Goal: Task Accomplishment & Management: Use online tool/utility

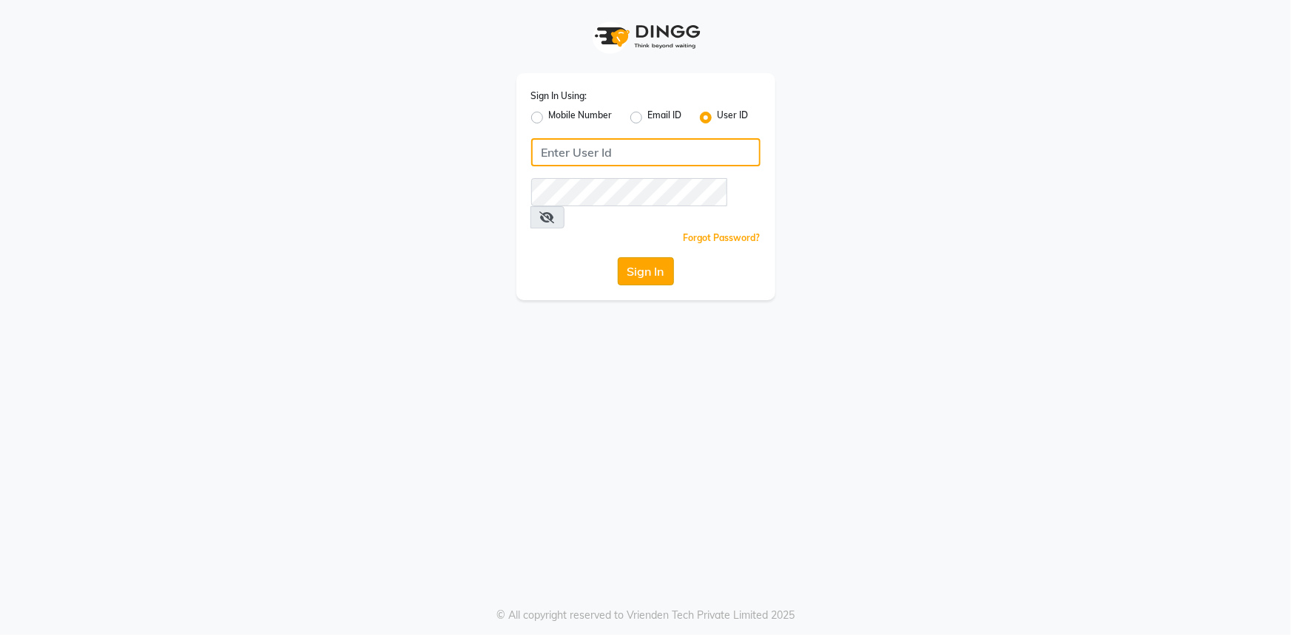
type input "e1802-15"
click at [642, 257] on button "Sign In" at bounding box center [646, 271] width 56 height 28
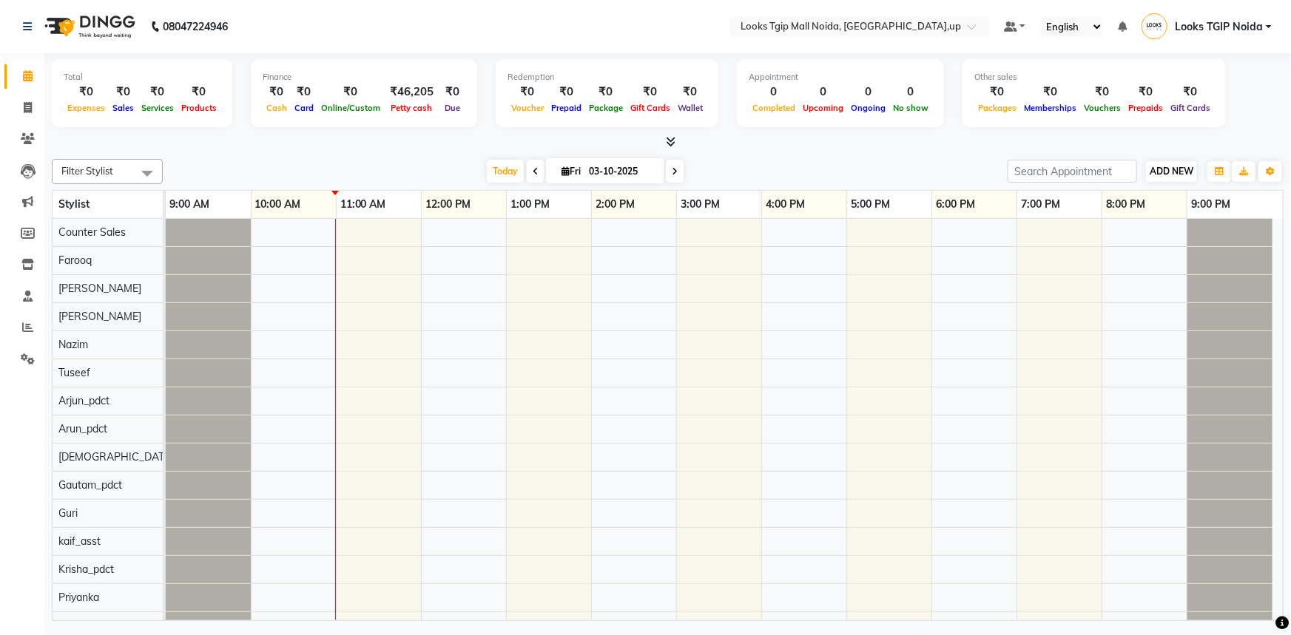
drag, startPoint x: 1176, startPoint y: 158, endPoint x: 1177, endPoint y: 169, distance: 11.9
click at [1177, 161] on div "Filter Stylist Select All Counter Sales [PERSON_NAME] [PERSON_NAME] [PERSON_NAM…" at bounding box center [668, 171] width 1232 height 25
click at [1178, 169] on span "ADD NEW" at bounding box center [1172, 171] width 44 height 11
click at [1154, 232] on link "Add Expense" at bounding box center [1138, 237] width 117 height 19
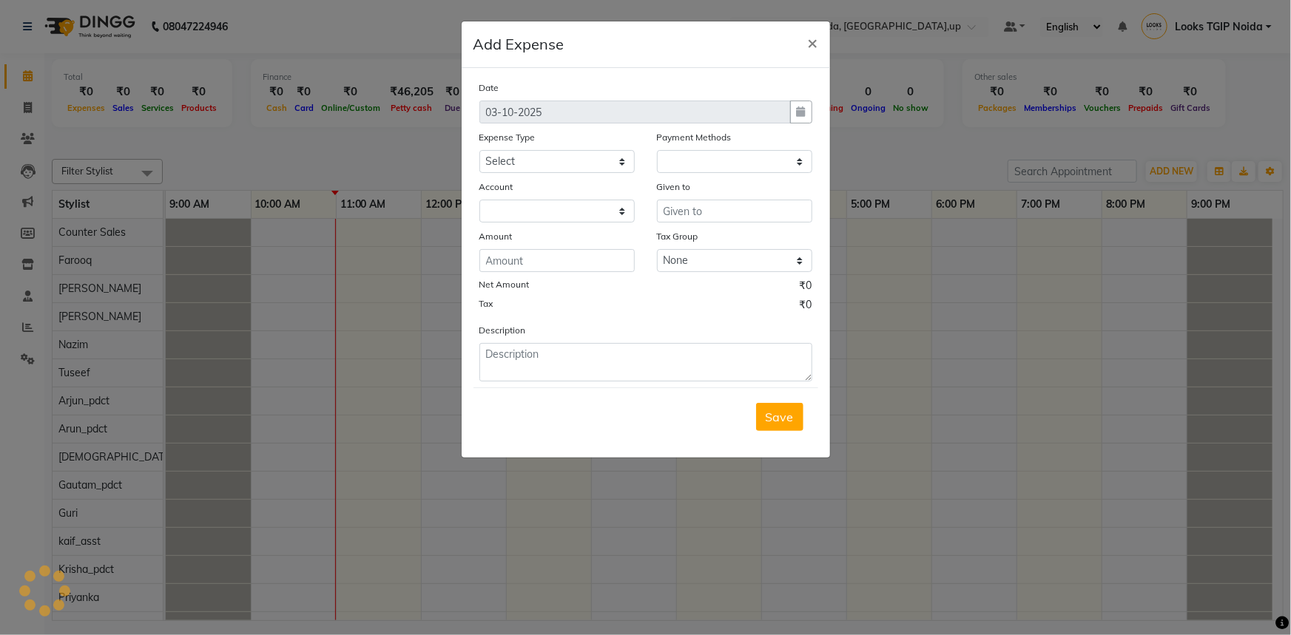
select select "1"
select select "3164"
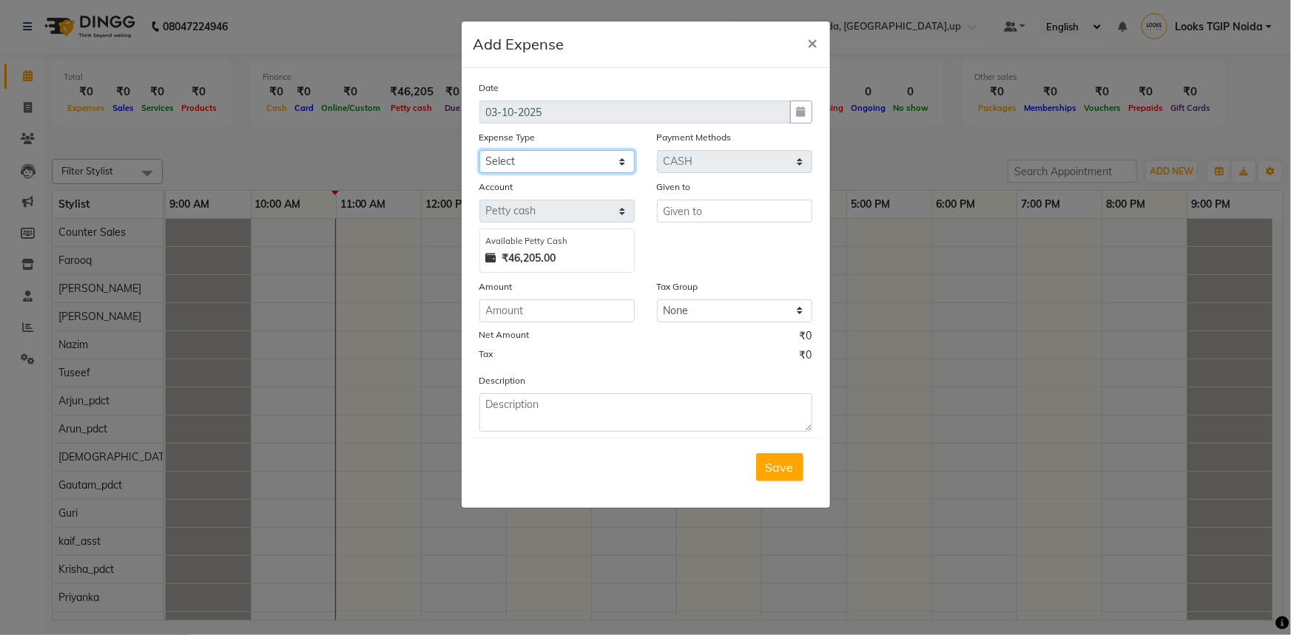
click at [605, 162] on select "Select Accommodation Aesthetics Bank Deposit BLINKIT Cash Handover Client Refun…" at bounding box center [556, 161] width 155 height 23
click at [592, 166] on select "Select Accommodation Aesthetics Bank Deposit BLINKIT Cash Handover Client Refun…" at bounding box center [556, 161] width 155 height 23
select select "19731"
click at [479, 151] on select "Select Accommodation Aesthetics Bank Deposit BLINKIT Cash Handover Client Refun…" at bounding box center [556, 161] width 155 height 23
click at [684, 205] on input "text" at bounding box center [734, 211] width 155 height 23
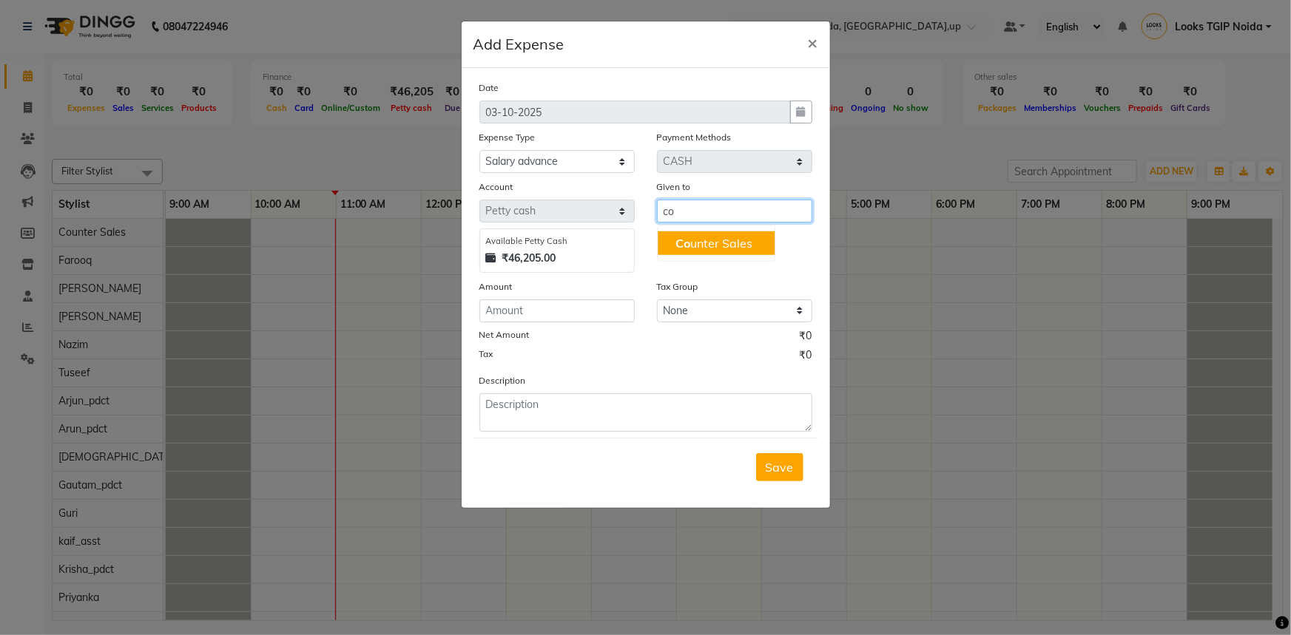
type input "c"
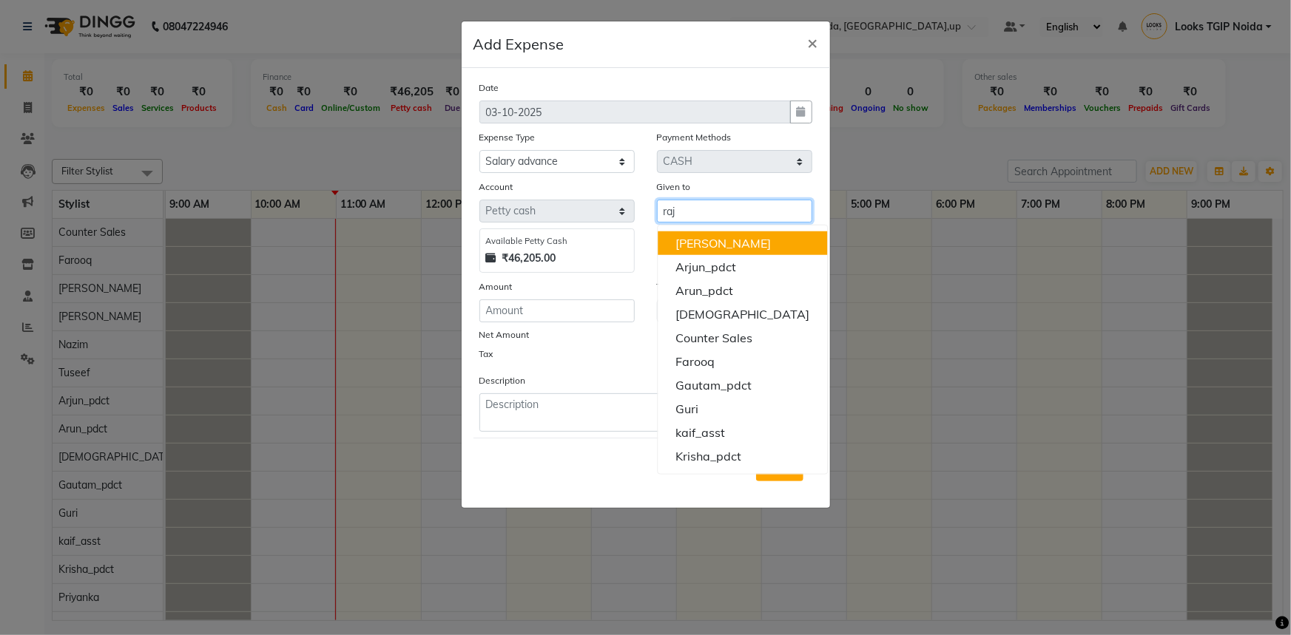
type input "[PERSON_NAME]"
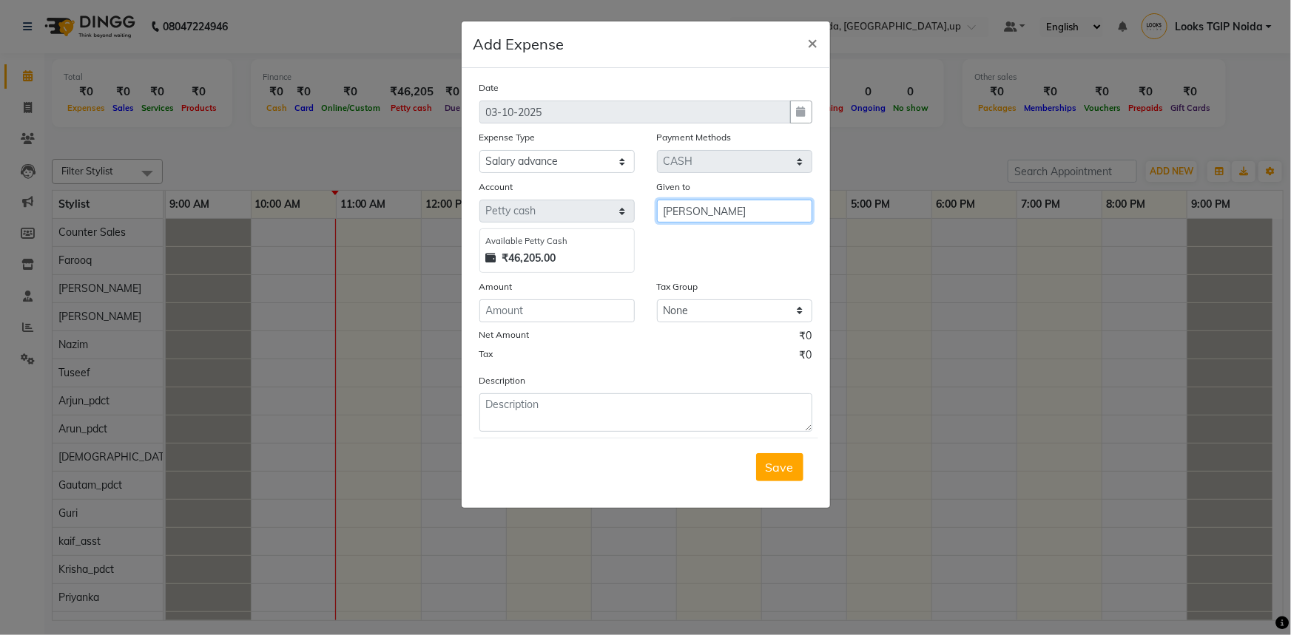
drag, startPoint x: 750, startPoint y: 208, endPoint x: 317, endPoint y: 207, distance: 432.7
click at [342, 208] on ngb-modal-window "Add Expense × Date [DATE] Expense Type Select Accommodation Aesthetics Bank Dep…" at bounding box center [645, 317] width 1291 height 635
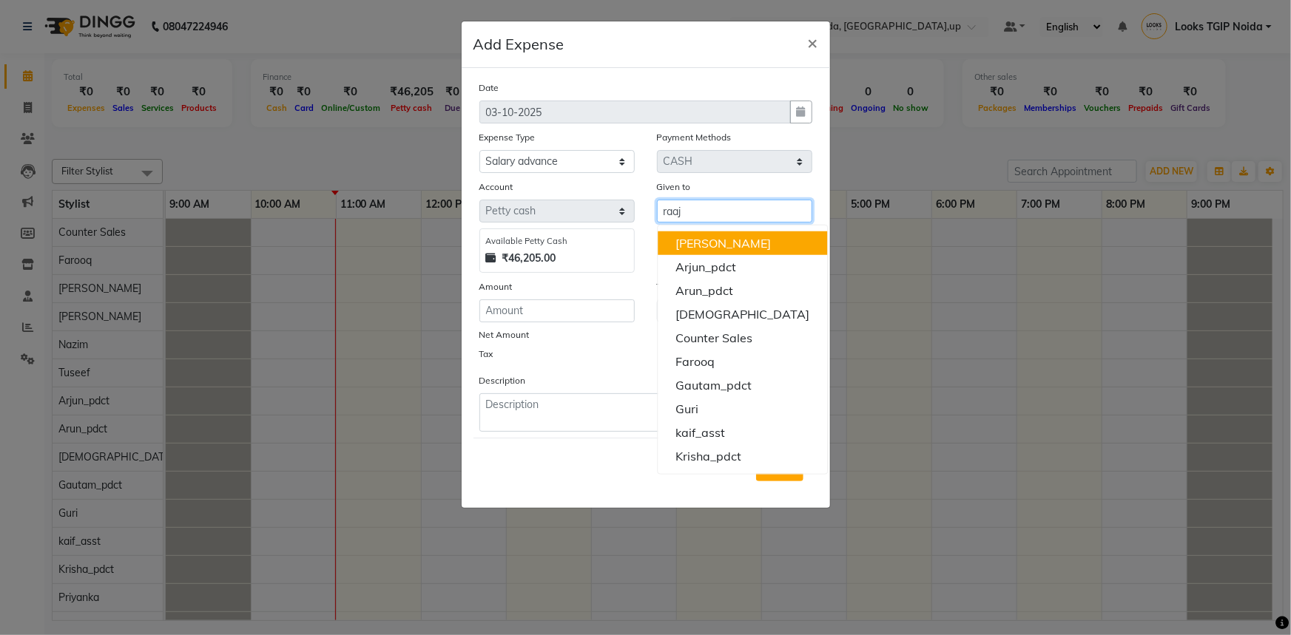
type input "[PERSON_NAME]"
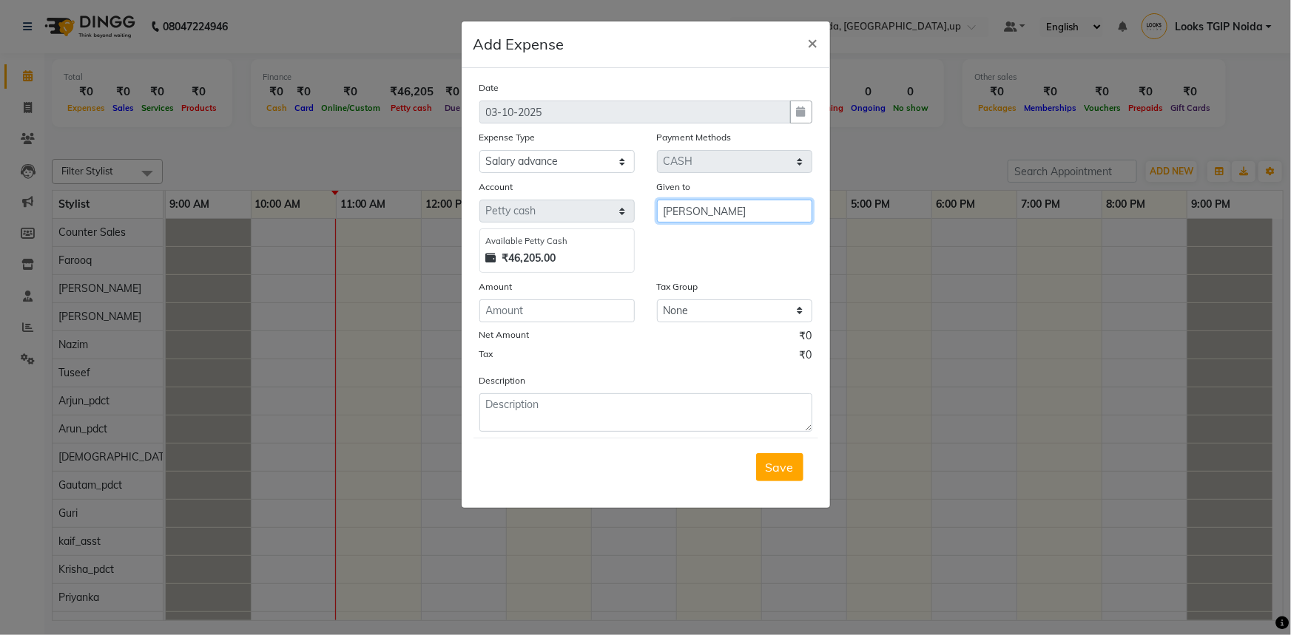
drag, startPoint x: 746, startPoint y: 217, endPoint x: 532, endPoint y: 196, distance: 215.5
click at [552, 200] on div "Account Select [PERSON_NAME] cash Available [PERSON_NAME] Cash ₹46,205.00 Given…" at bounding box center [645, 226] width 355 height 94
type input "raaj"
click at [542, 306] on input "number" at bounding box center [556, 311] width 155 height 23
type input "200"
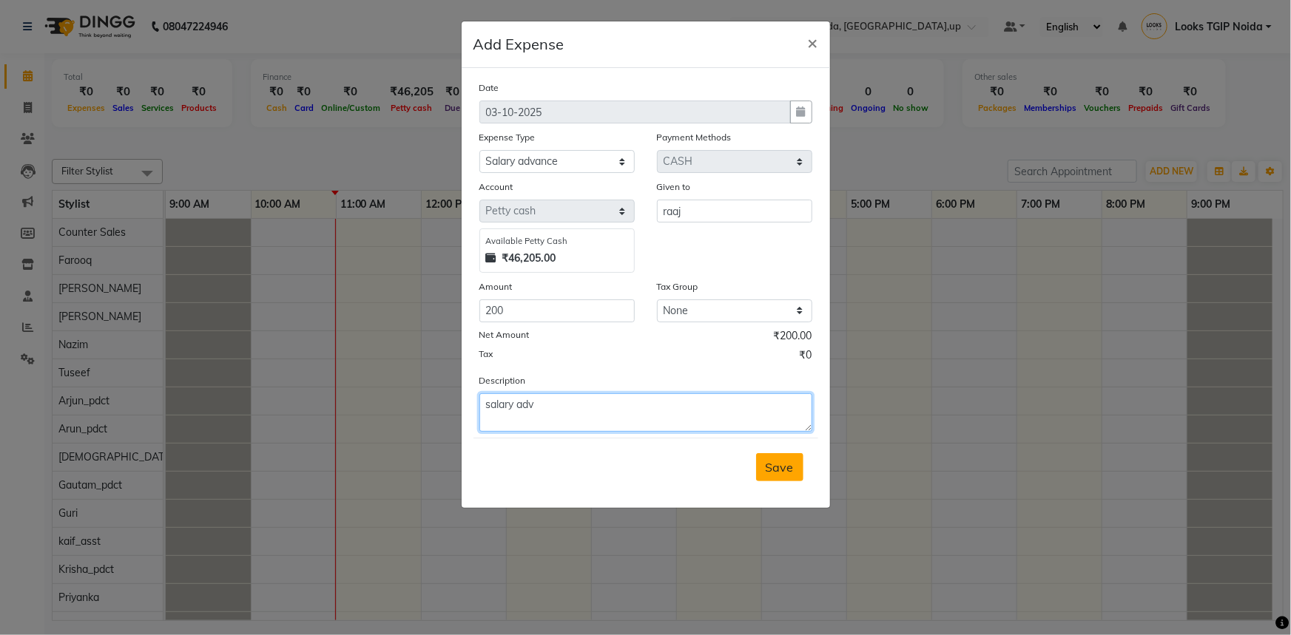
type textarea "salary adv"
click at [794, 482] on button "Save" at bounding box center [779, 467] width 47 height 28
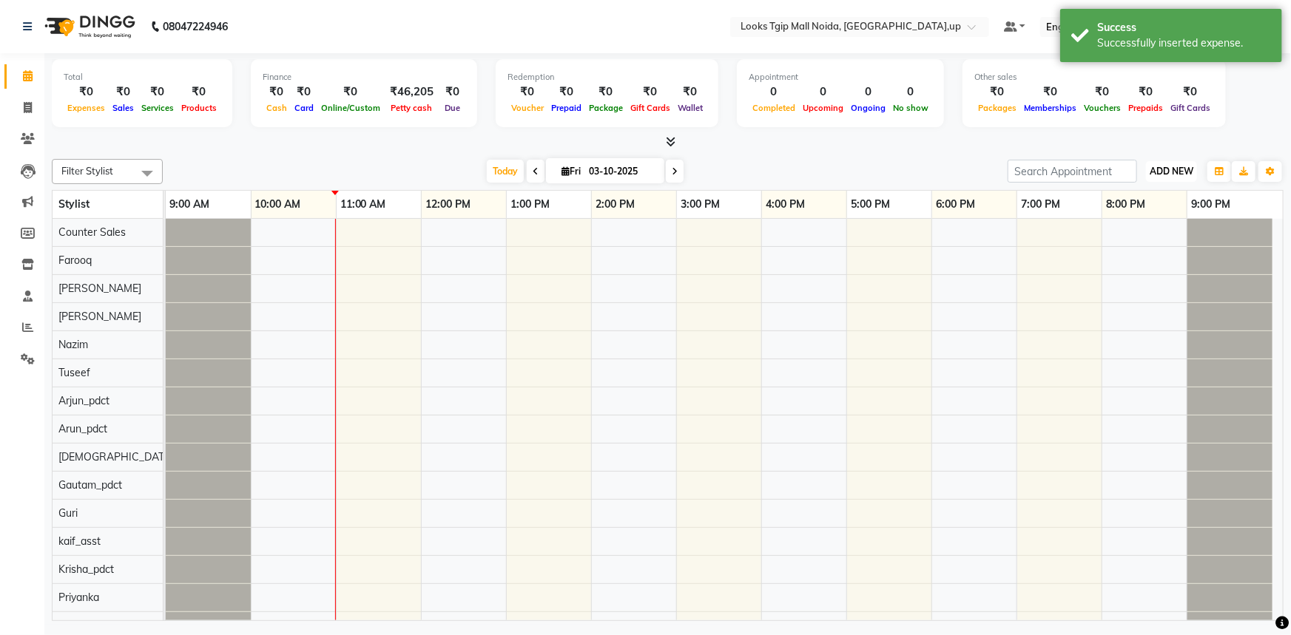
click at [1177, 177] on button "ADD NEW Toggle Dropdown" at bounding box center [1171, 171] width 51 height 21
click at [1162, 238] on link "Add Expense" at bounding box center [1138, 237] width 117 height 19
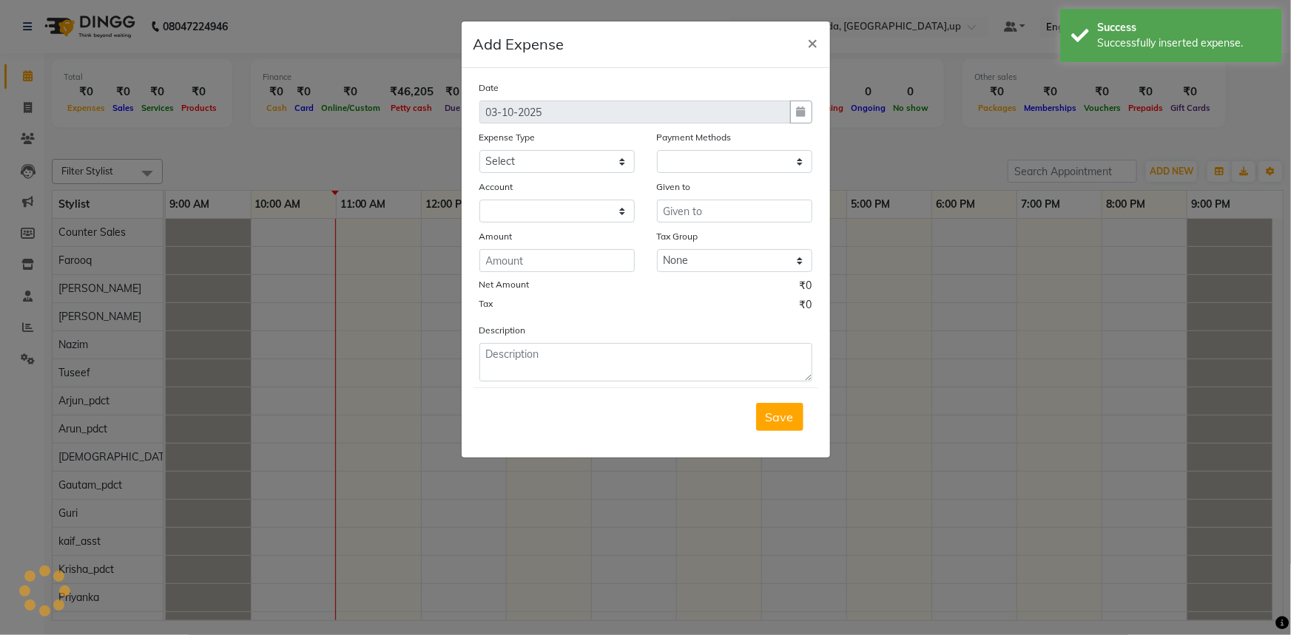
select select "1"
select select "3164"
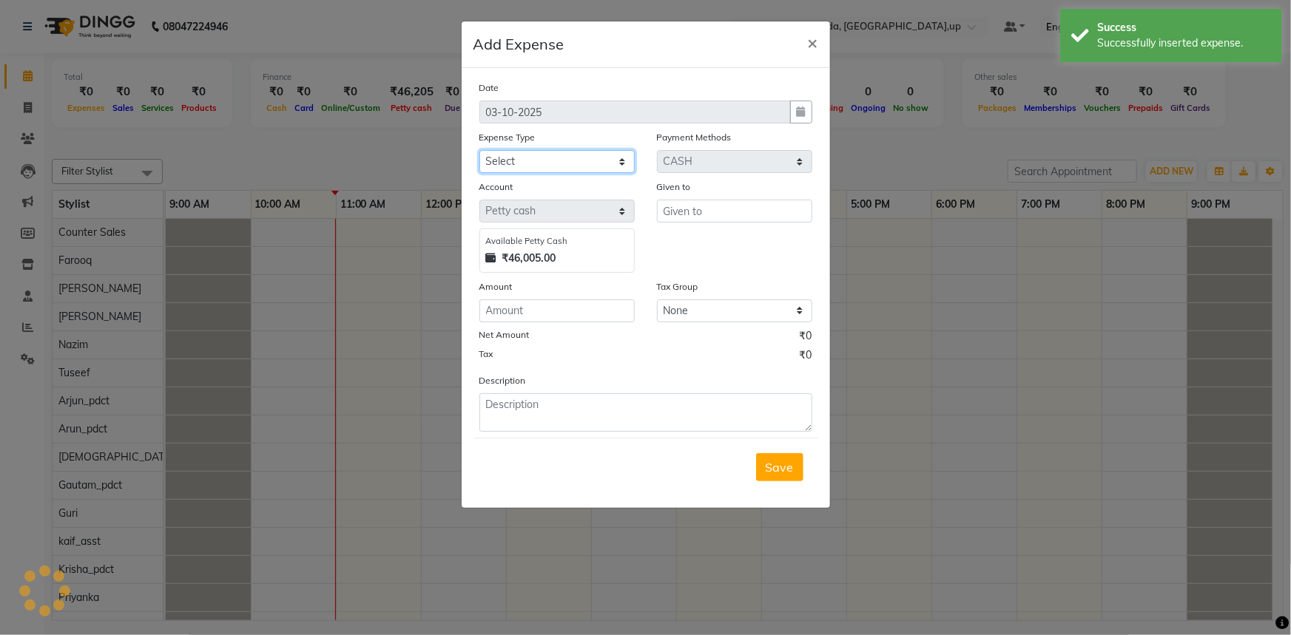
drag, startPoint x: 575, startPoint y: 163, endPoint x: 576, endPoint y: 172, distance: 8.9
click at [575, 163] on select "Select Accommodation Aesthetics Bank Deposit BLINKIT Cash Handover Client Refun…" at bounding box center [556, 161] width 155 height 23
select select "24070"
click at [479, 151] on select "Select Accommodation Aesthetics Bank Deposit BLINKIT Cash Handover Client Refun…" at bounding box center [556, 161] width 155 height 23
click at [678, 222] on input "text" at bounding box center [734, 211] width 155 height 23
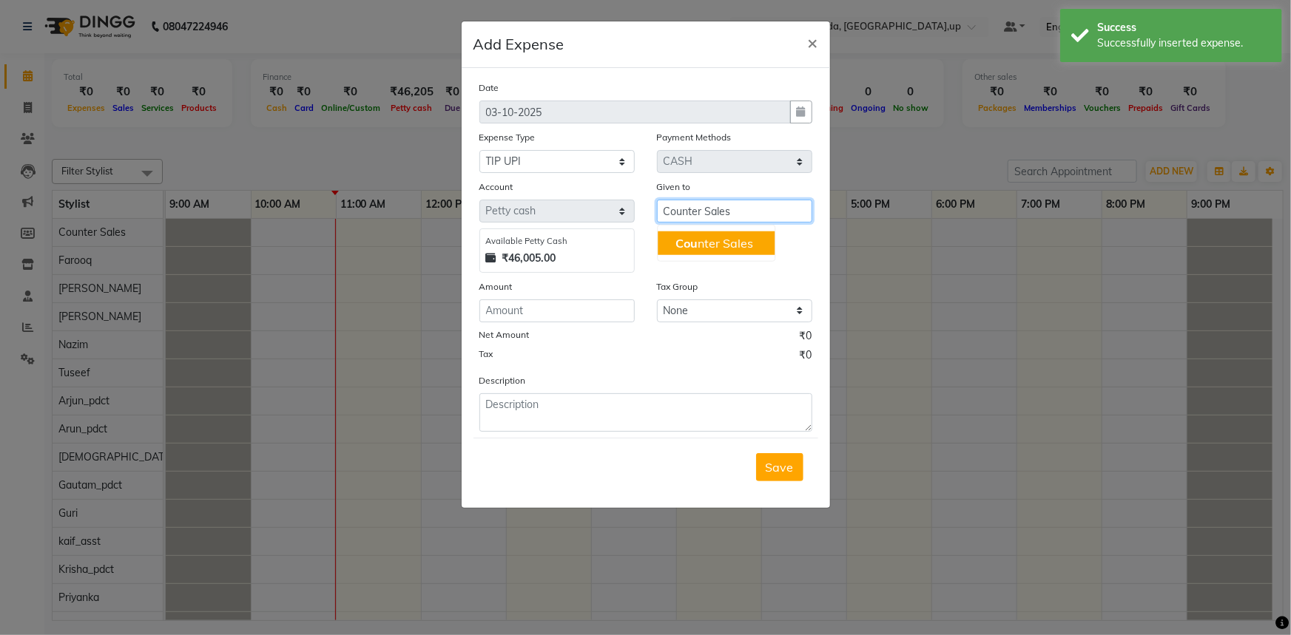
type input "Counter Sales"
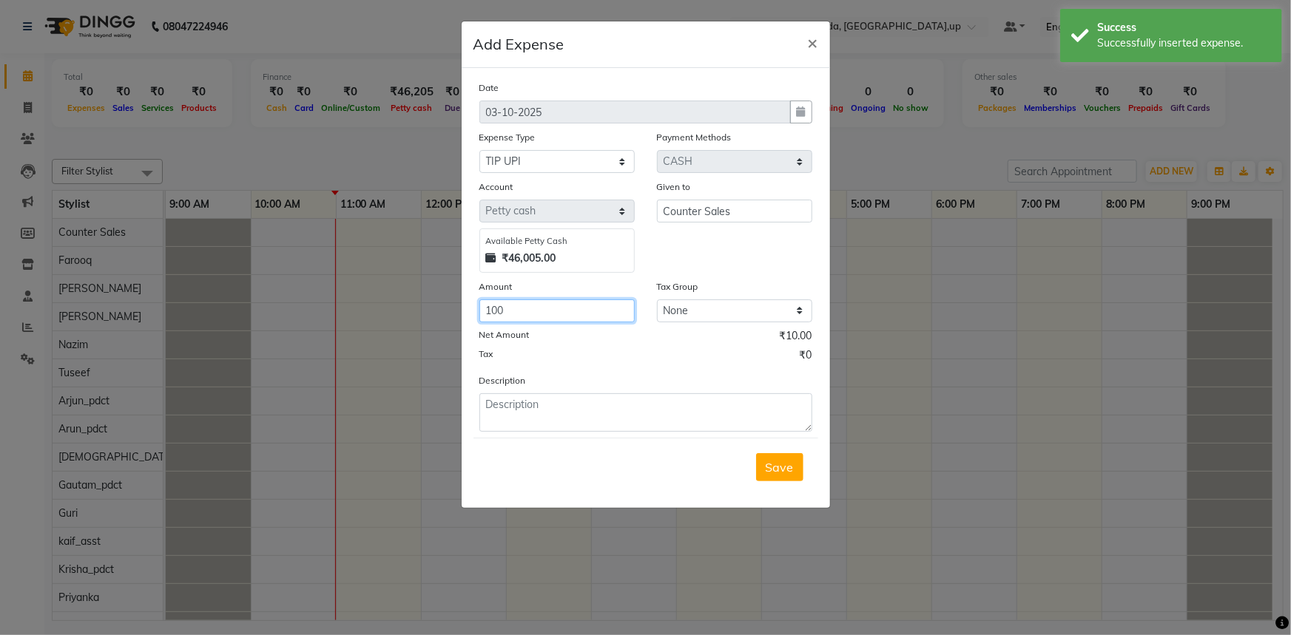
type input "100"
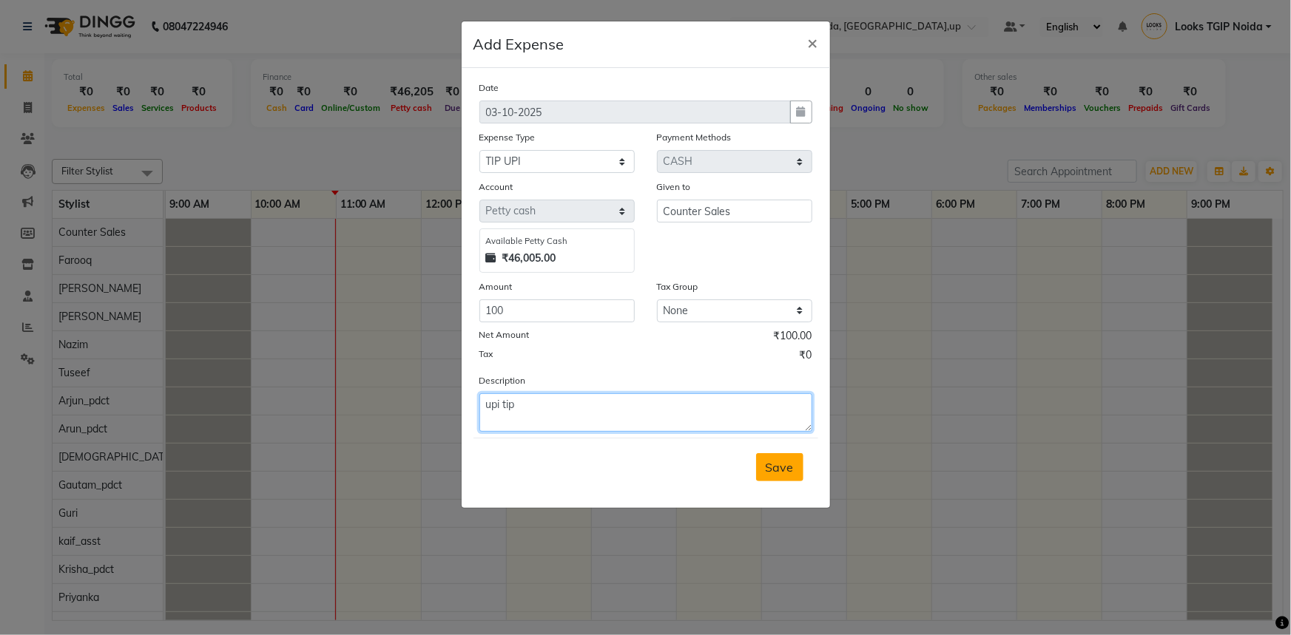
type textarea "upi tip"
click at [772, 459] on button "Save" at bounding box center [779, 467] width 47 height 28
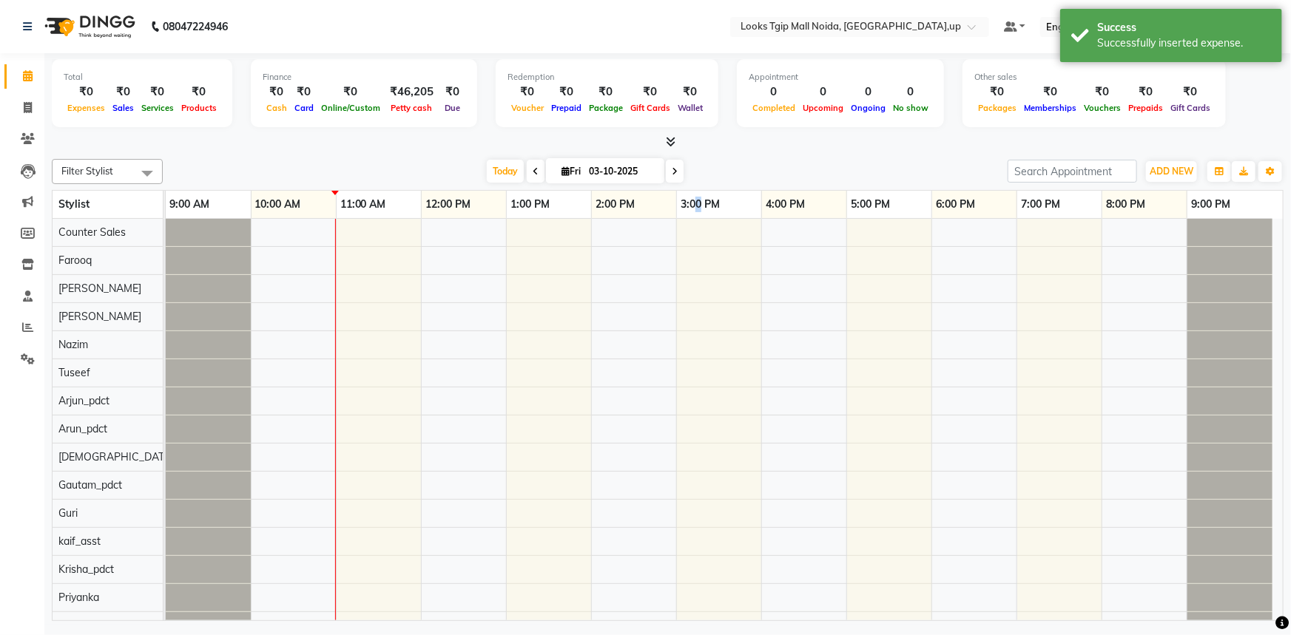
click at [700, 195] on link "3:00 PM" at bounding box center [700, 204] width 47 height 21
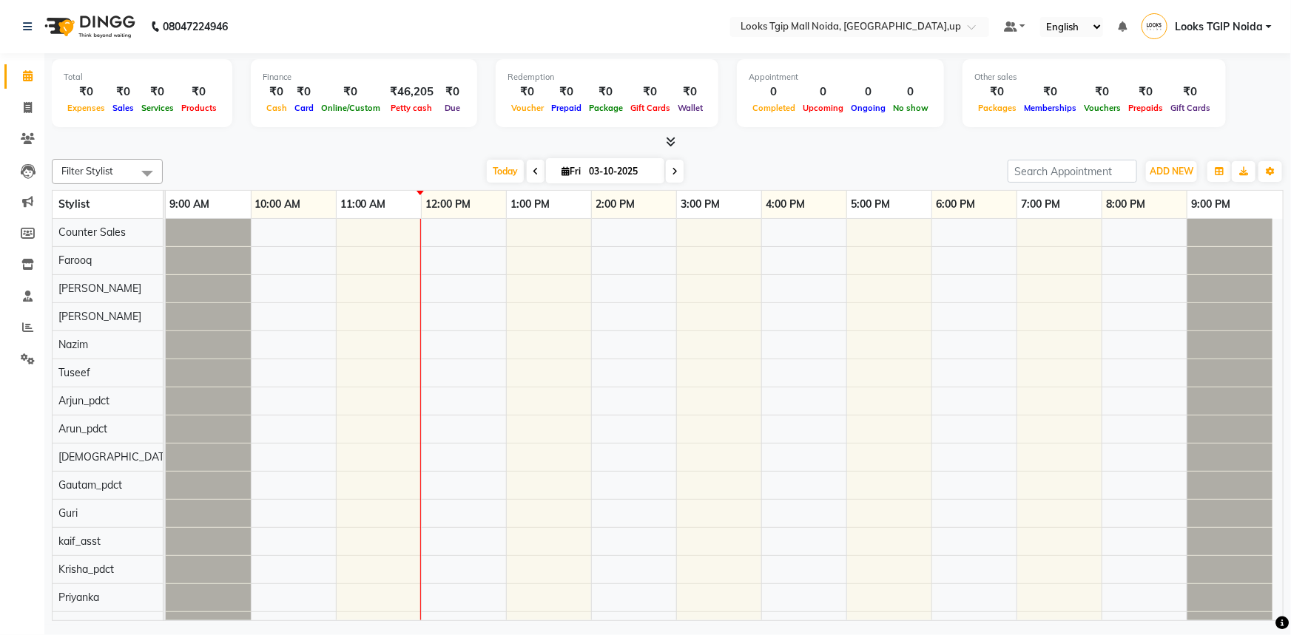
click at [675, 133] on div "Total ₹0 Expenses ₹0 Sales ₹0 Services ₹0 Products Finance ₹0 Cash ₹0 Card ₹0 O…" at bounding box center [668, 101] width 1232 height 97
click at [669, 145] on icon at bounding box center [671, 141] width 10 height 11
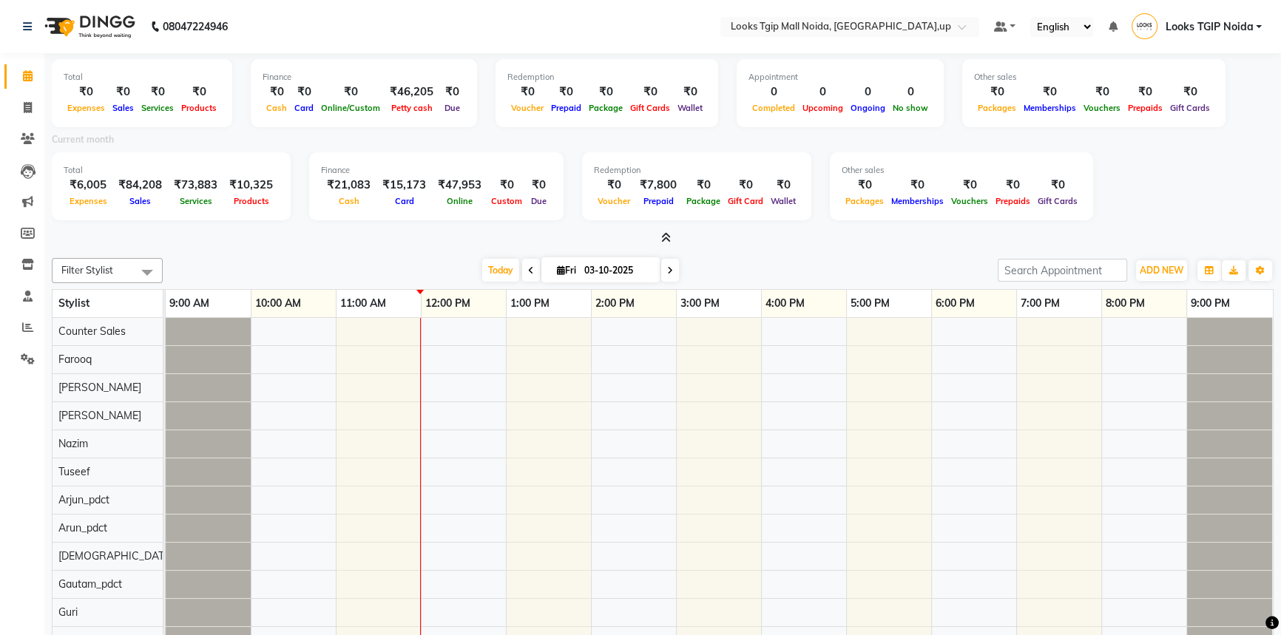
click at [658, 234] on span at bounding box center [663, 239] width 16 height 16
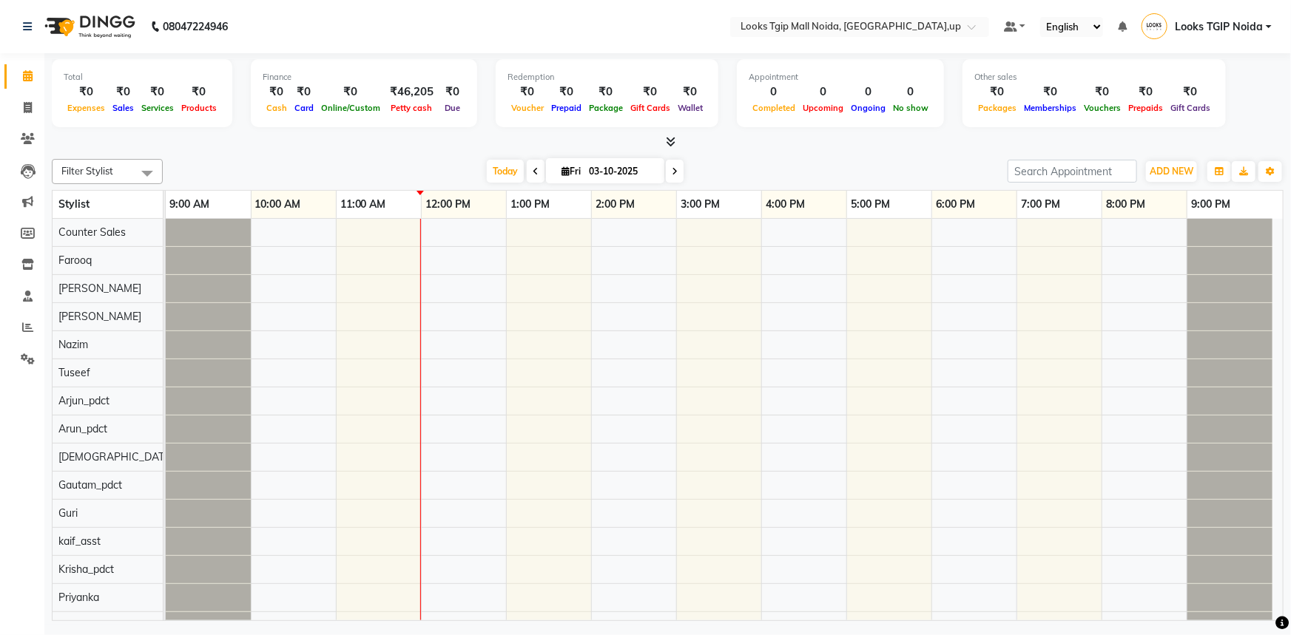
click at [823, 215] on div "4:00 PM" at bounding box center [804, 204] width 84 height 27
click at [669, 144] on icon at bounding box center [671, 141] width 10 height 11
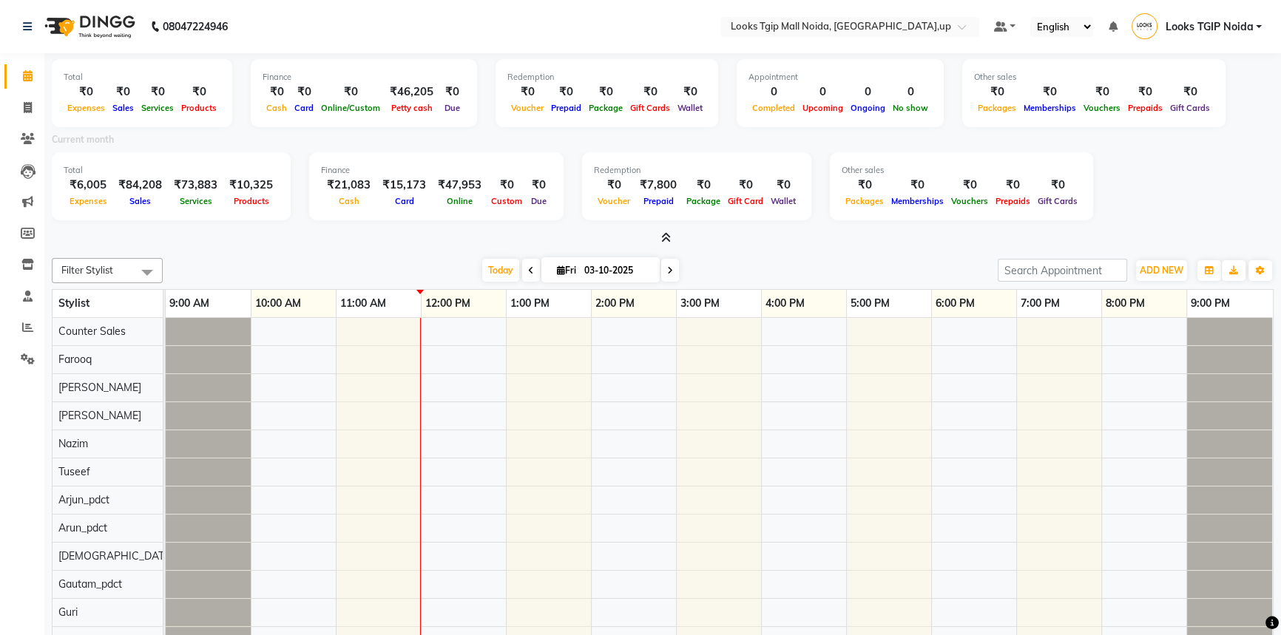
click at [664, 236] on icon at bounding box center [666, 237] width 10 height 11
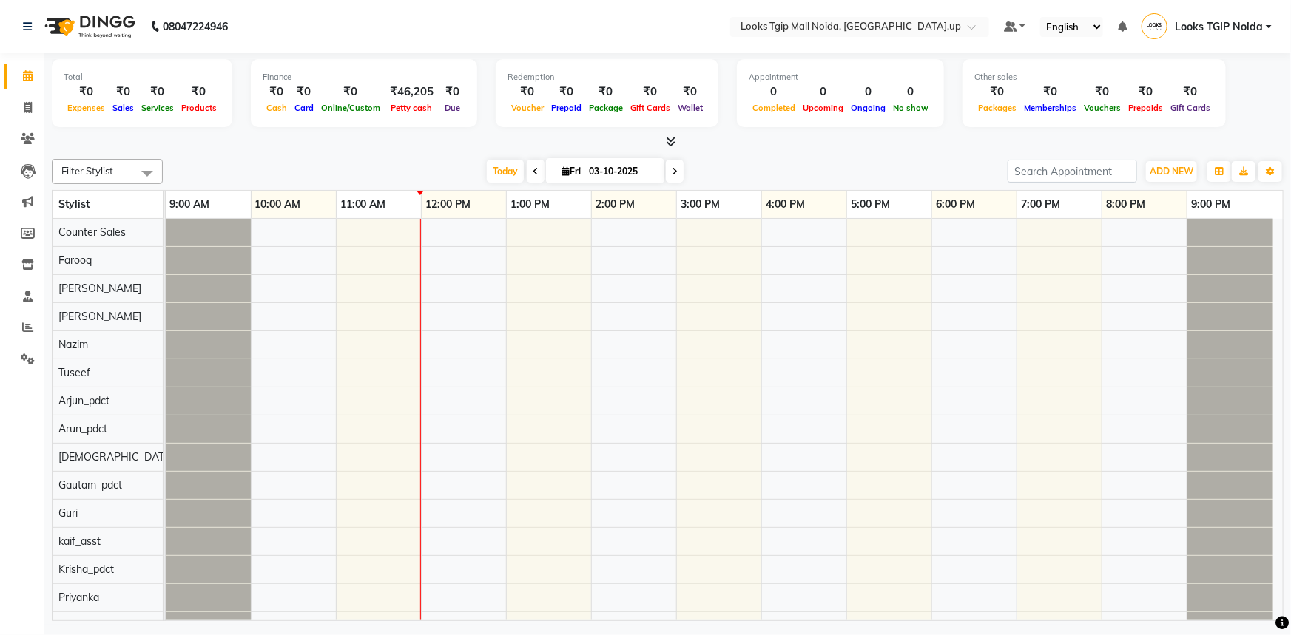
click at [661, 141] on span at bounding box center [668, 143] width 16 height 16
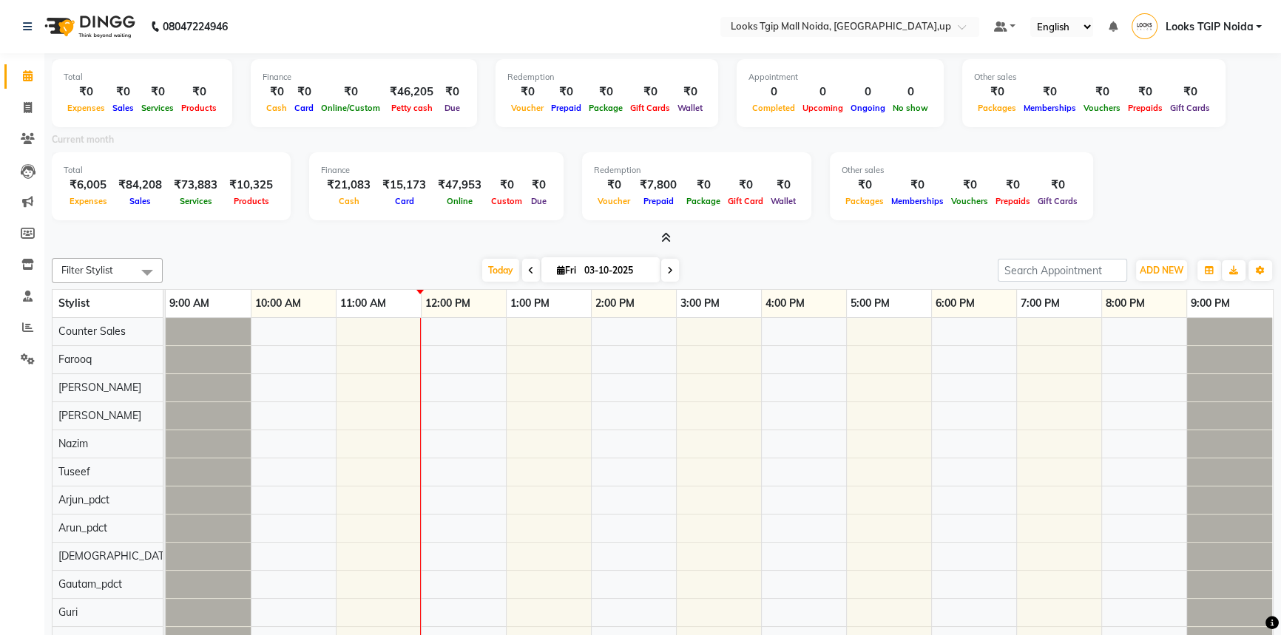
click at [661, 231] on span at bounding box center [663, 239] width 16 height 16
